Goal: Transaction & Acquisition: Purchase product/service

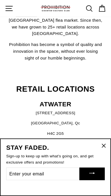
scroll to position [134, 0]
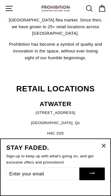
click at [103, 151] on button ""Close (esc)"" at bounding box center [104, 146] width 14 height 14
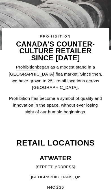
scroll to position [0, 0]
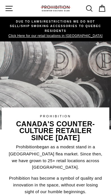
click at [9, 8] on icon "button" at bounding box center [9, 8] width 8 height 8
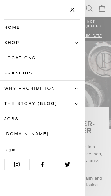
click at [77, 42] on icon "Primary" at bounding box center [76, 42] width 3 height 3
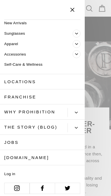
scroll to position [32, 0]
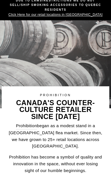
scroll to position [0, 0]
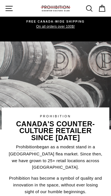
click at [8, 12] on icon "button" at bounding box center [9, 8] width 8 height 8
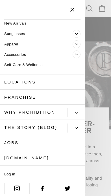
click at [78, 53] on span "Primary" at bounding box center [76, 54] width 8 height 8
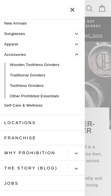
click at [34, 54] on link "Accessories" at bounding box center [36, 54] width 72 height 10
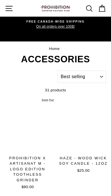
select select "best-selling"
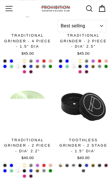
scroll to position [1319, 0]
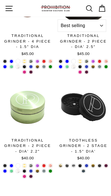
click at [50, 163] on link at bounding box center [50, 165] width 4 height 4
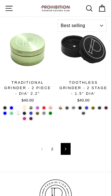
scroll to position [1378, 0]
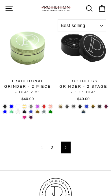
click at [50, 143] on link "2" at bounding box center [52, 147] width 9 height 8
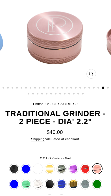
scroll to position [46, 0]
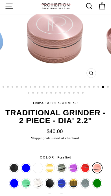
click at [75, 181] on label "Matte Gold" at bounding box center [73, 185] width 10 height 10
click at [68, 181] on input "Matte Gold" at bounding box center [67, 180] width 0 height 0
radio input "true"
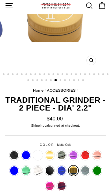
scroll to position [59, 0]
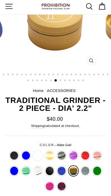
click at [50, 154] on label "Gold" at bounding box center [50, 157] width 10 height 10
click at [44, 153] on input "Gold" at bounding box center [44, 152] width 0 height 0
radio input "true"
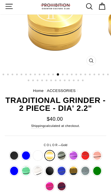
scroll to position [45, 0]
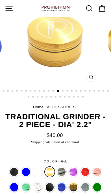
click at [62, 169] on label "Gray" at bounding box center [62, 172] width 10 height 10
click at [56, 167] on input "Gray" at bounding box center [56, 167] width 0 height 0
radio input "true"
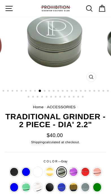
click at [73, 170] on label "Lilac" at bounding box center [73, 172] width 10 height 10
click at [68, 167] on input "Lilac" at bounding box center [67, 167] width 0 height 0
radio input "true"
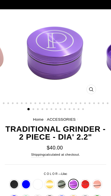
scroll to position [8, 0]
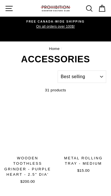
select select "best-selling"
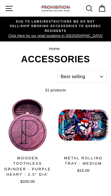
click at [8, 9] on icon "button" at bounding box center [9, 8] width 8 height 8
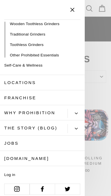
scroll to position [72, 0]
